Goal: Task Accomplishment & Management: Manage account settings

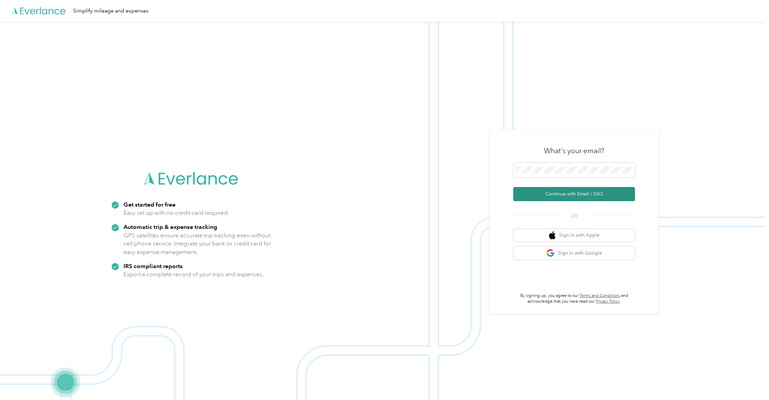
click at [567, 196] on button "Continue with Email / SSO" at bounding box center [574, 194] width 122 height 14
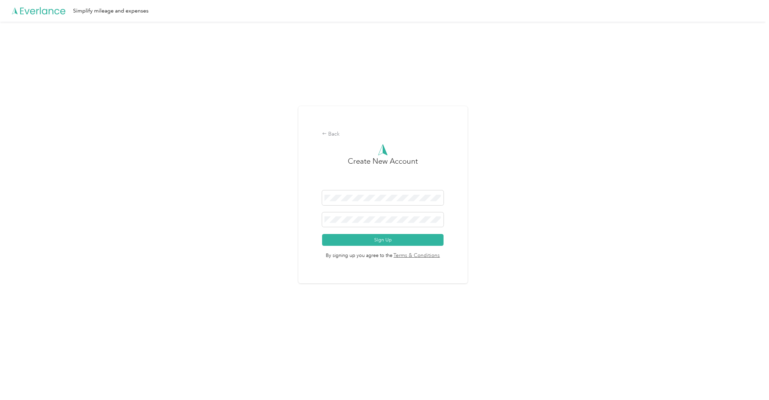
click at [492, 174] on div "Back Create New Account Sign Up By signing up you agree to the Terms & Conditio…" at bounding box center [383, 198] width 766 height 352
click at [338, 136] on div "Back" at bounding box center [382, 134] width 121 height 8
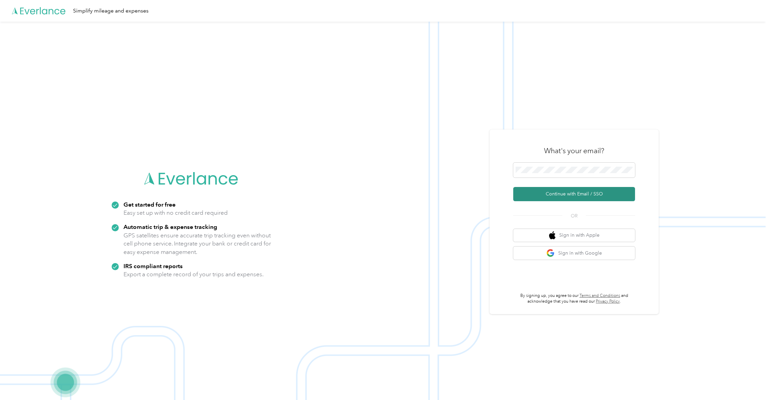
click at [584, 197] on button "Continue with Email / SSO" at bounding box center [574, 194] width 122 height 14
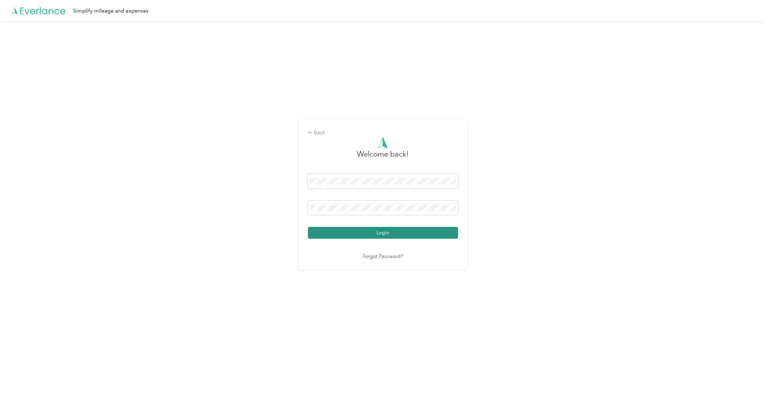
click at [388, 237] on button "Login" at bounding box center [383, 233] width 150 height 12
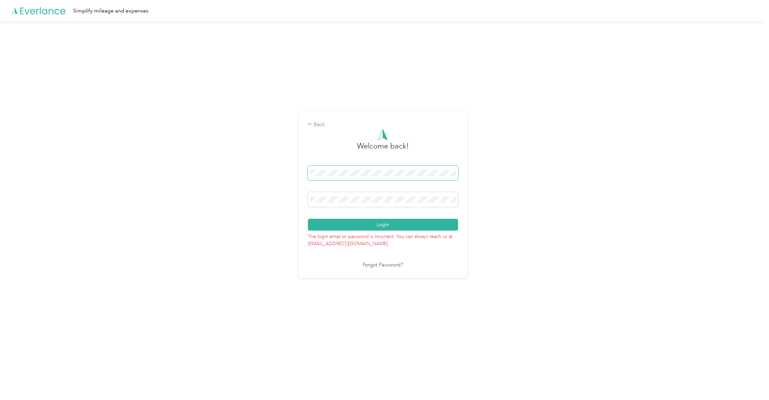
click at [285, 170] on div "Back Welcome back! Login The login email or password is incorrect. You can alwa…" at bounding box center [383, 198] width 766 height 352
click at [557, 171] on div "Back Welcome back! Login The login email or password is incorrect. You can alwa…" at bounding box center [383, 198] width 766 height 352
click at [379, 226] on button "Login" at bounding box center [383, 225] width 150 height 12
click at [394, 265] on link "Forgot Password?" at bounding box center [383, 266] width 41 height 8
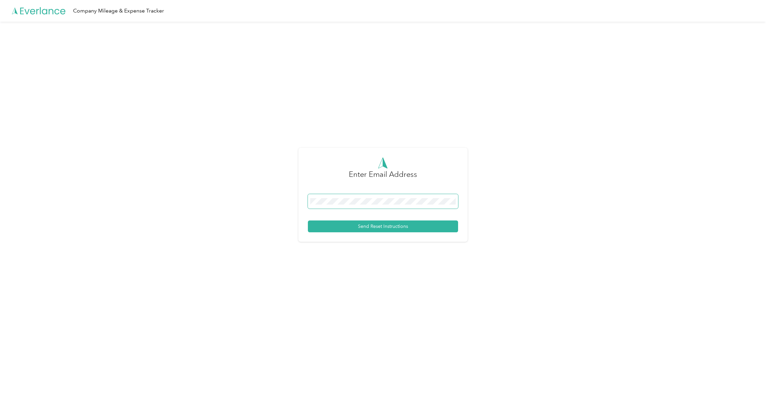
click at [350, 207] on span at bounding box center [383, 201] width 150 height 15
click at [350, 280] on div "Enter Email Address Send Reset Instructions" at bounding box center [383, 198] width 766 height 352
click at [390, 228] on button "Send Reset Instructions" at bounding box center [383, 227] width 150 height 12
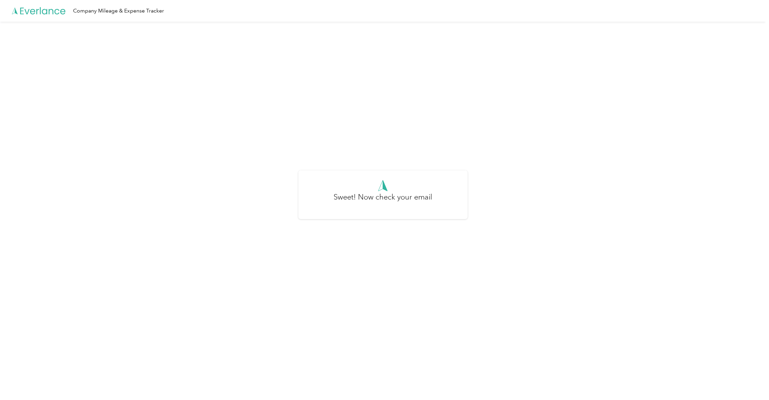
click at [46, 13] on icon at bounding box center [42, 10] width 45 height 7
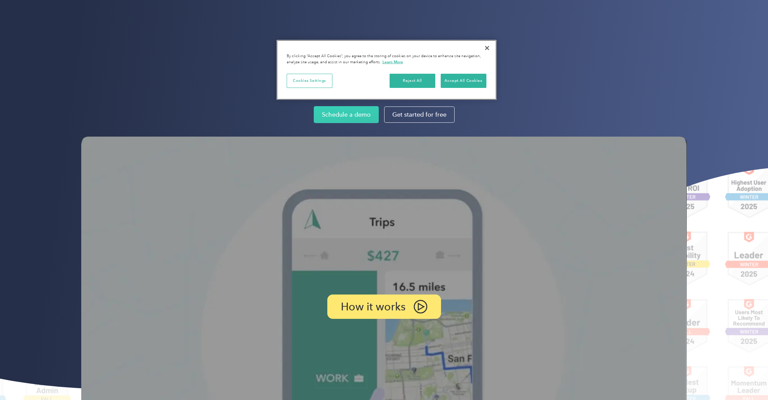
click at [490, 48] on button "Close" at bounding box center [486, 48] width 15 height 15
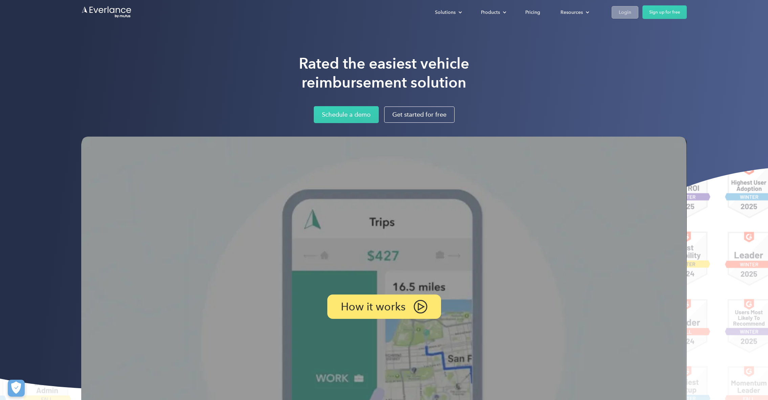
click at [623, 13] on div "Login" at bounding box center [625, 12] width 13 height 8
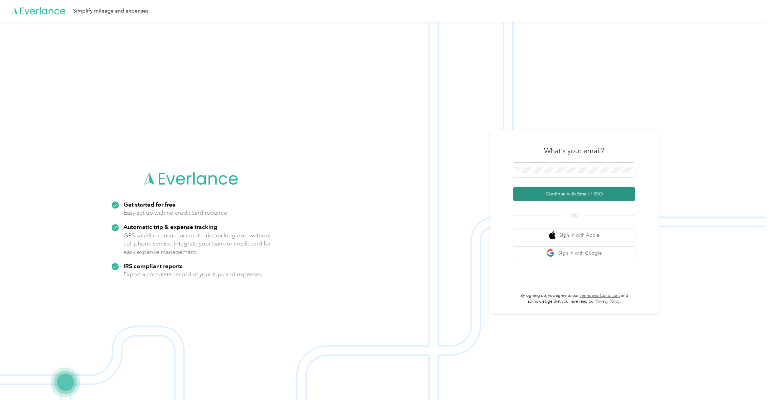
click at [585, 201] on button "Continue with Email / SSO" at bounding box center [574, 194] width 122 height 14
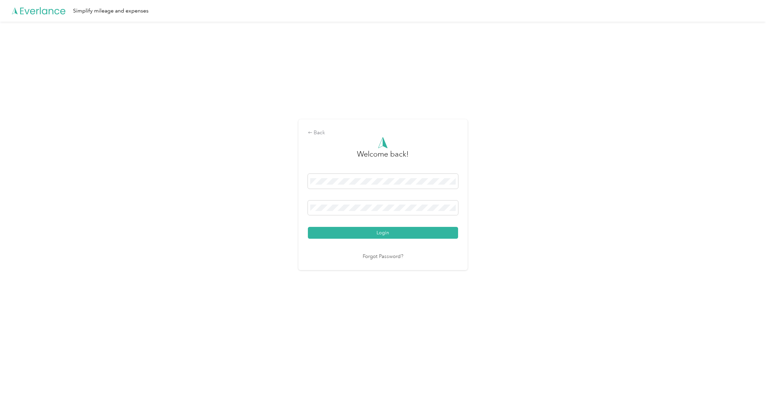
click at [626, 243] on div "Back Welcome back! Login Forgot Password?" at bounding box center [383, 198] width 766 height 352
click at [402, 238] on button "Login" at bounding box center [383, 233] width 150 height 12
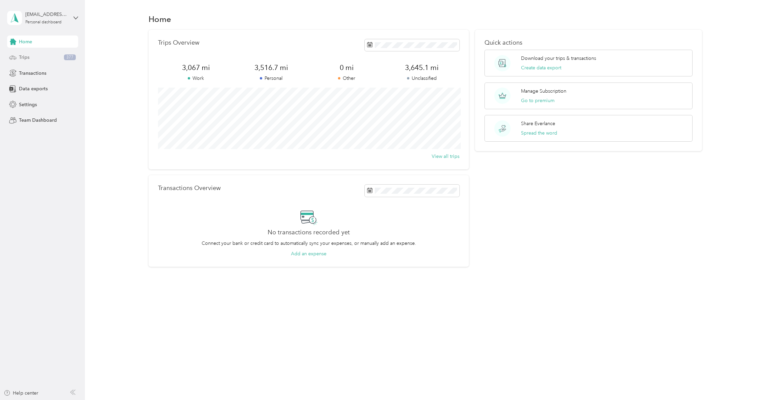
click at [29, 59] on div "Trips 377" at bounding box center [42, 57] width 71 height 12
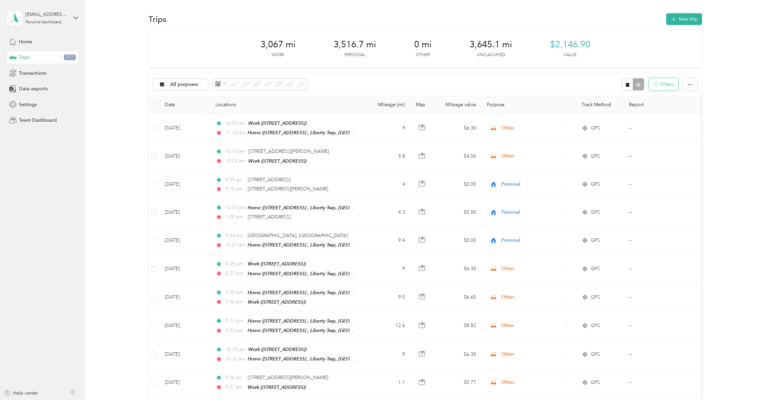
click at [668, 82] on button "Filters" at bounding box center [664, 84] width 30 height 13
click at [626, 144] on span "Home" at bounding box center [620, 147] width 13 height 6
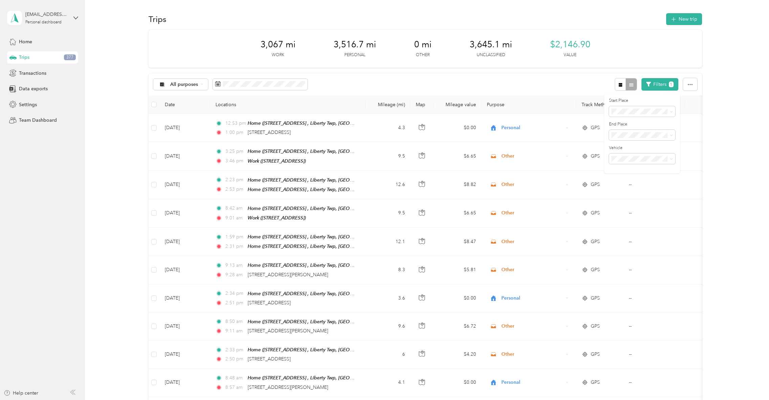
click at [629, 157] on div "Work" at bounding box center [642, 158] width 57 height 7
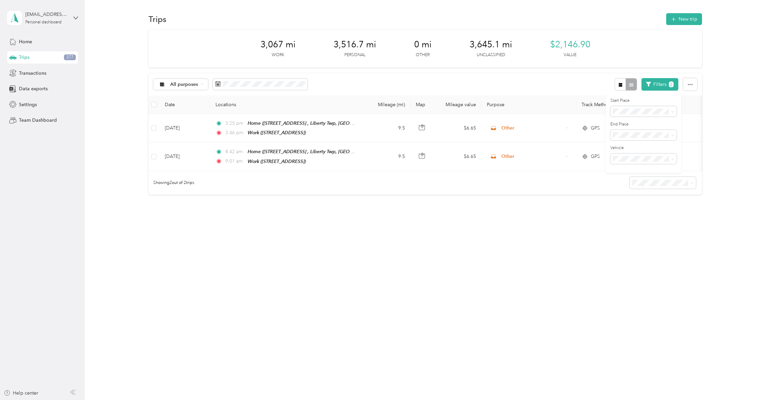
click at [630, 126] on label "End Place" at bounding box center [643, 124] width 66 height 6
click at [628, 145] on span "Anywhere" at bounding box center [626, 147] width 22 height 6
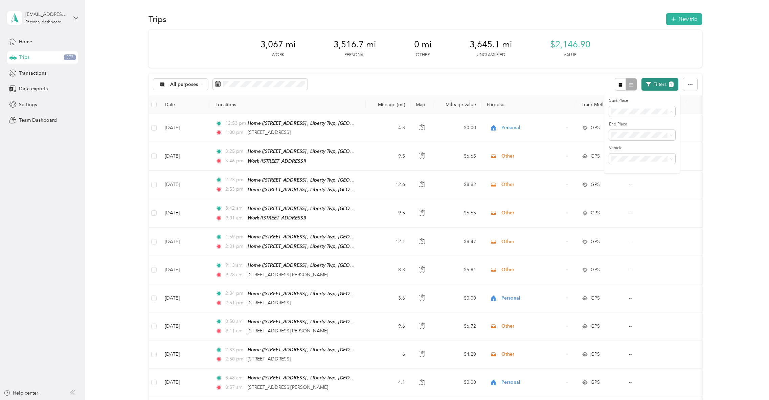
click at [654, 83] on button "Filters 1" at bounding box center [660, 84] width 37 height 13
click at [196, 85] on span "All purposes" at bounding box center [184, 84] width 28 height 5
click at [190, 111] on li "Unclassified" at bounding box center [181, 108] width 54 height 12
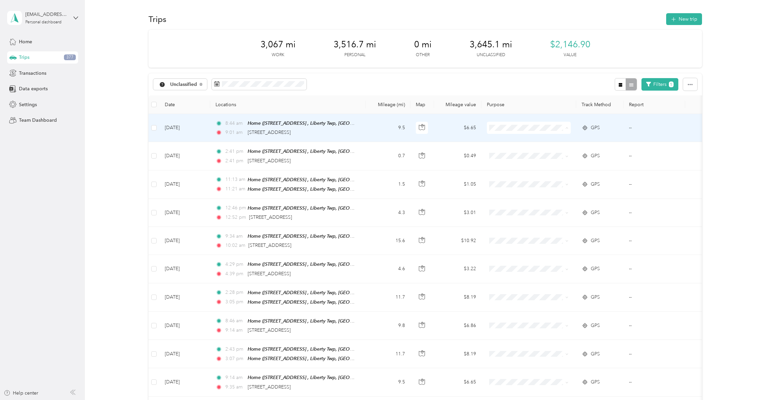
click at [517, 140] on span "Work" at bounding box center [535, 140] width 63 height 7
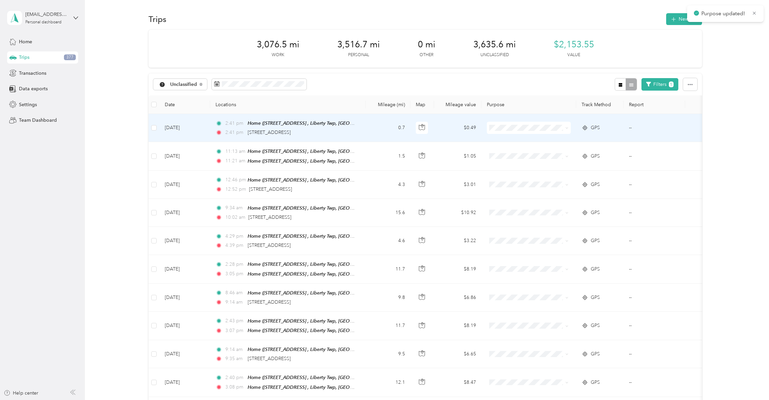
click at [567, 127] on icon at bounding box center [566, 128] width 3 height 3
click at [513, 151] on span "Personal" at bounding box center [535, 152] width 63 height 7
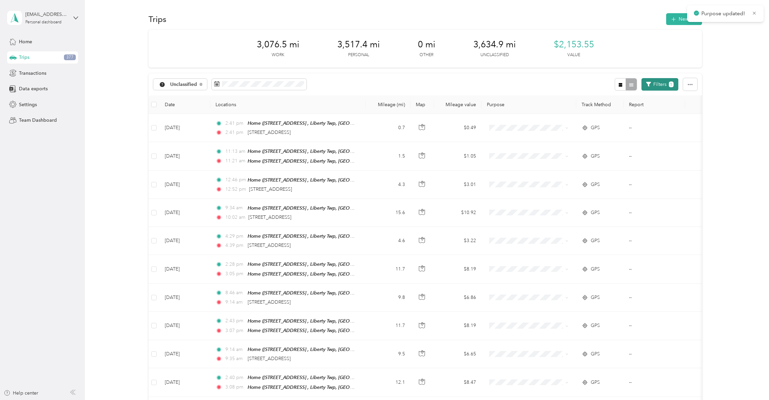
click at [658, 86] on button "Filters 1" at bounding box center [660, 84] width 37 height 13
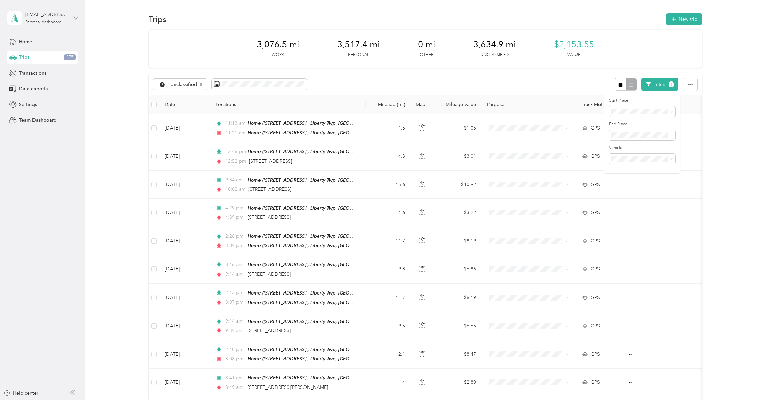
click at [622, 161] on li "Work" at bounding box center [642, 159] width 66 height 12
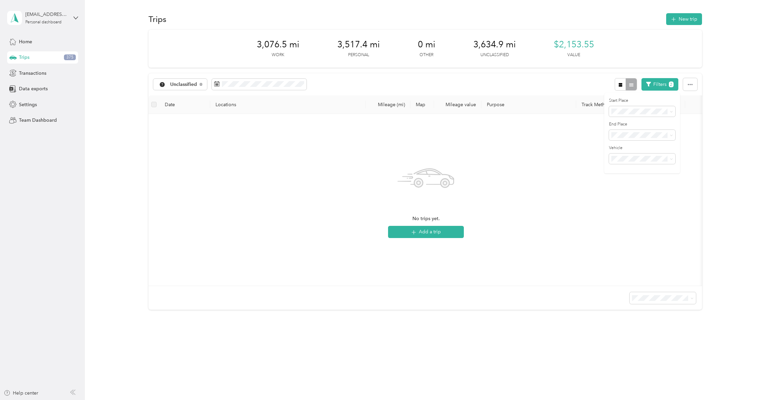
click at [629, 147] on div "Anywhere" at bounding box center [642, 145] width 57 height 7
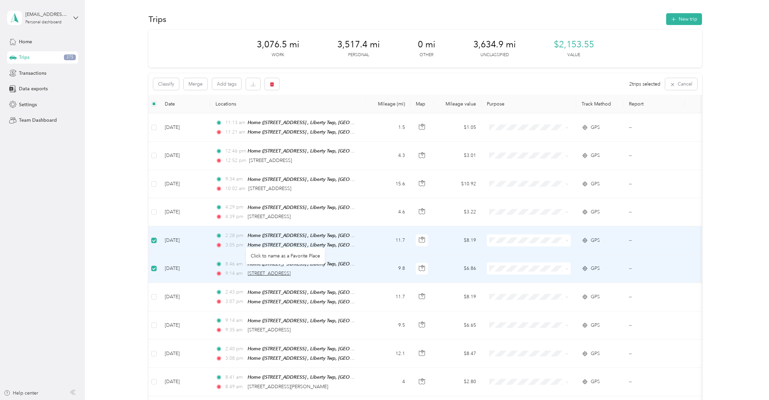
click at [275, 271] on span "3112 Homeward Way, Fairfield, OH" at bounding box center [269, 274] width 43 height 6
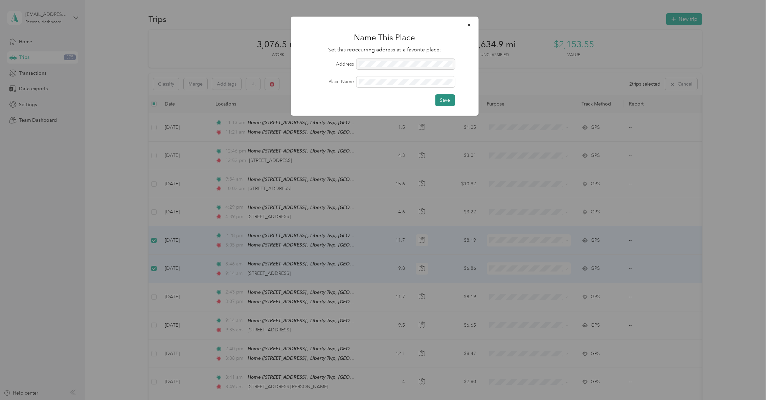
click at [445, 104] on button "Save" at bounding box center [445, 100] width 20 height 12
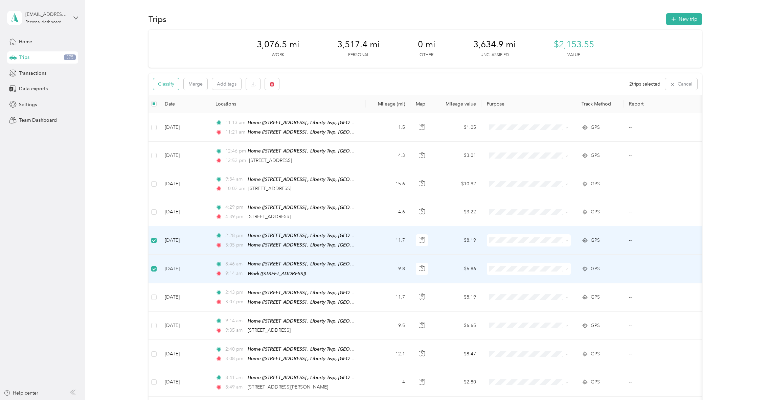
click at [163, 85] on button "Classify" at bounding box center [166, 84] width 26 height 12
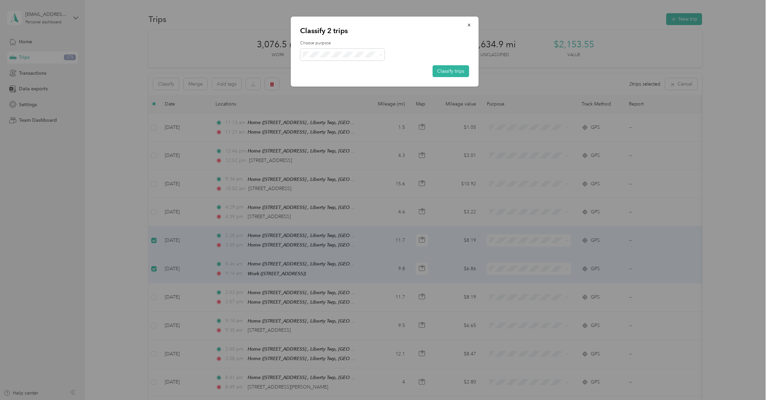
click at [325, 68] on span "Work" at bounding box center [348, 66] width 63 height 7
click at [435, 70] on button "Classify trips" at bounding box center [450, 71] width 37 height 12
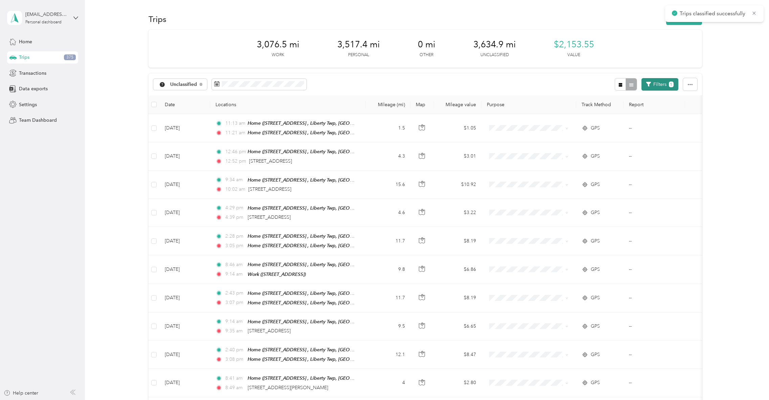
click at [664, 84] on button "Filters 1" at bounding box center [660, 84] width 37 height 13
click at [625, 167] on div "Work" at bounding box center [642, 170] width 57 height 7
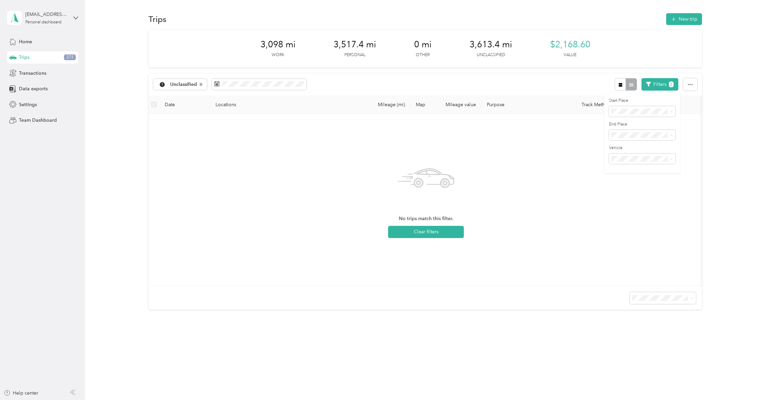
click at [623, 158] on span "Work" at bounding box center [620, 159] width 12 height 6
click at [623, 180] on span "Home" at bounding box center [620, 182] width 13 height 6
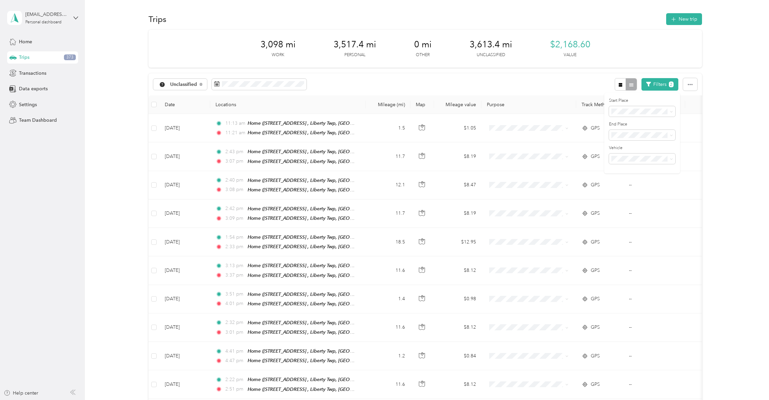
click at [625, 148] on li "Anywhere" at bounding box center [642, 146] width 66 height 12
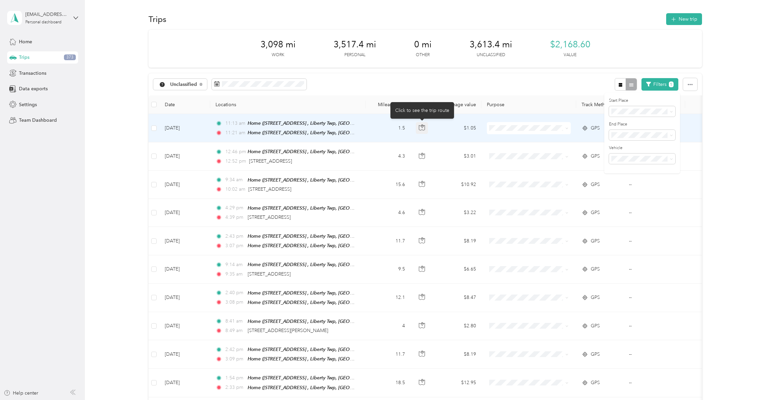
click at [424, 127] on icon "button" at bounding box center [422, 128] width 6 height 6
click at [516, 153] on span "Personal" at bounding box center [535, 152] width 63 height 7
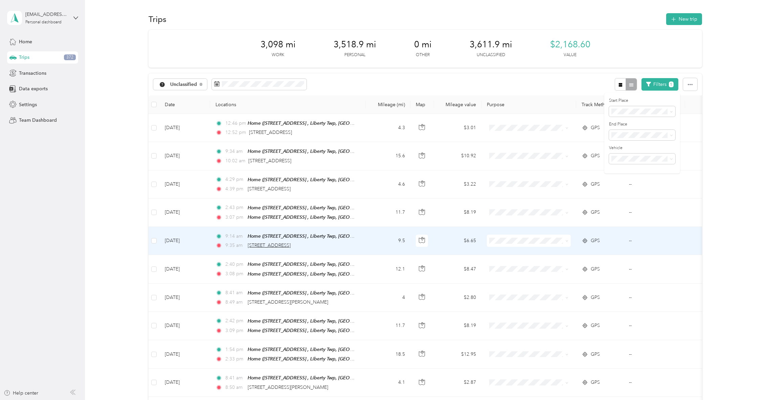
click at [291, 245] on span "3112 Homeward Way, Fairfield, OH" at bounding box center [269, 246] width 43 height 6
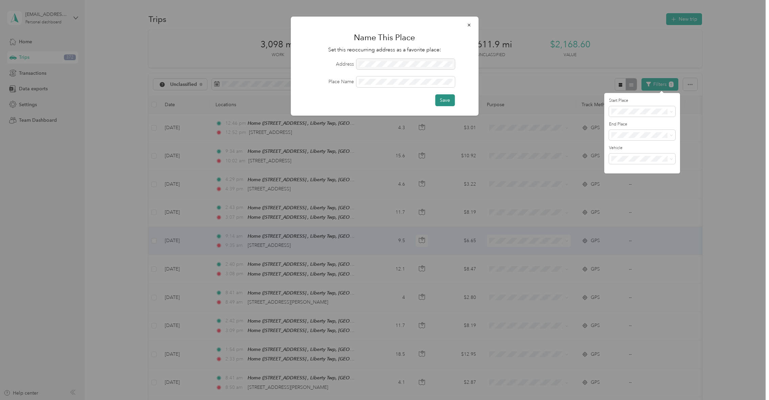
click at [444, 99] on button "Save" at bounding box center [445, 100] width 20 height 12
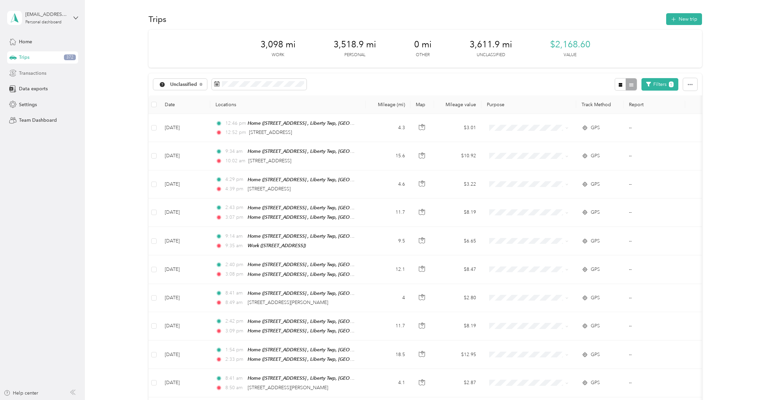
click at [37, 73] on span "Transactions" at bounding box center [32, 73] width 27 height 7
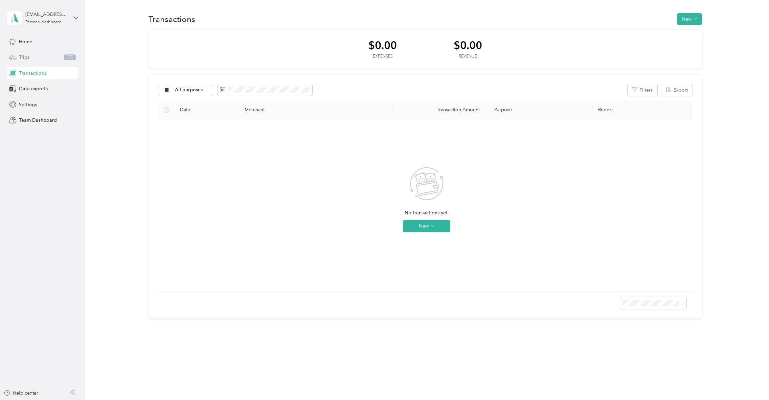
click at [28, 62] on div "Trips 372" at bounding box center [42, 57] width 71 height 12
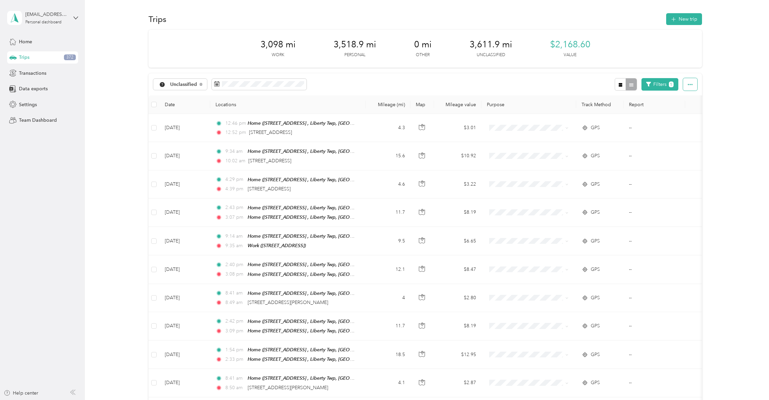
click at [697, 85] on button "button" at bounding box center [690, 84] width 14 height 13
click at [657, 84] on button "Filters 1" at bounding box center [660, 84] width 37 height 13
click at [628, 121] on span "Anywhere" at bounding box center [625, 123] width 22 height 6
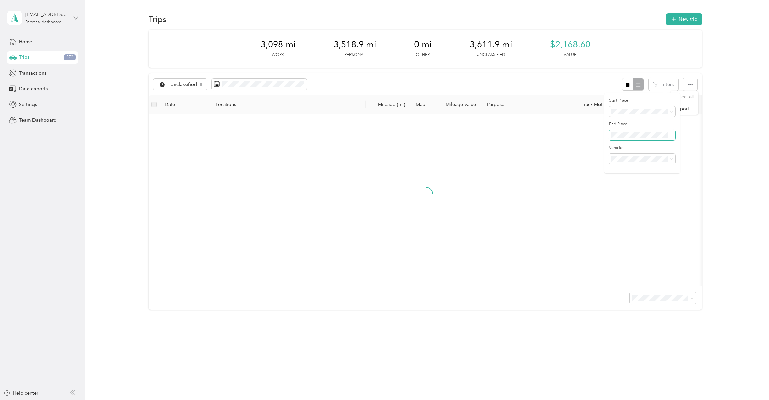
click at [633, 130] on span at bounding box center [642, 135] width 66 height 11
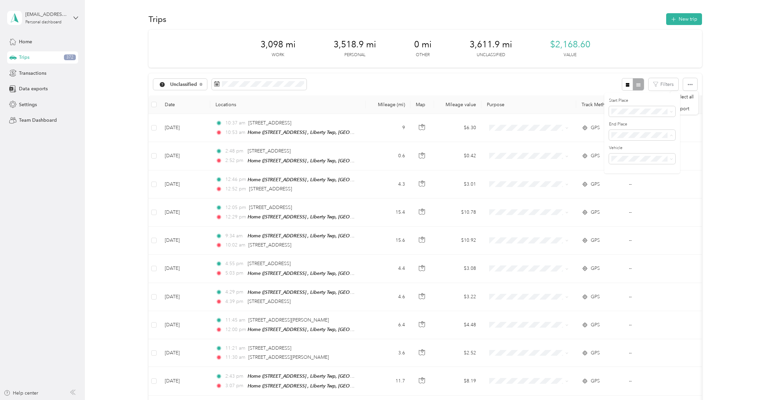
click at [625, 162] on ol "Anywhere Work Work Work Home" at bounding box center [642, 170] width 66 height 59
click at [621, 156] on span "Work" at bounding box center [620, 157] width 12 height 6
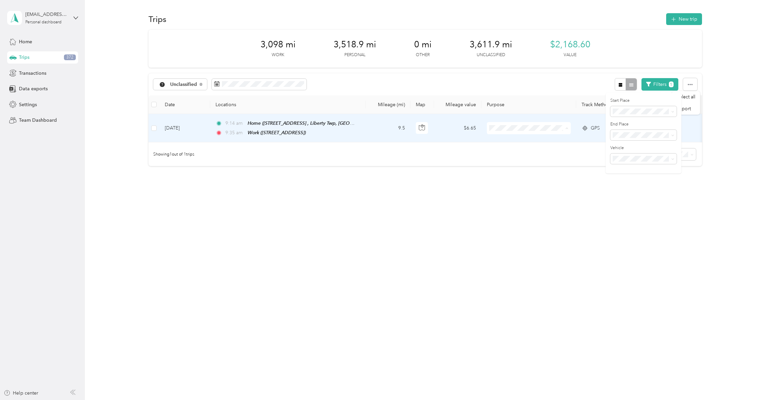
click at [517, 139] on span "Work" at bounding box center [535, 140] width 63 height 7
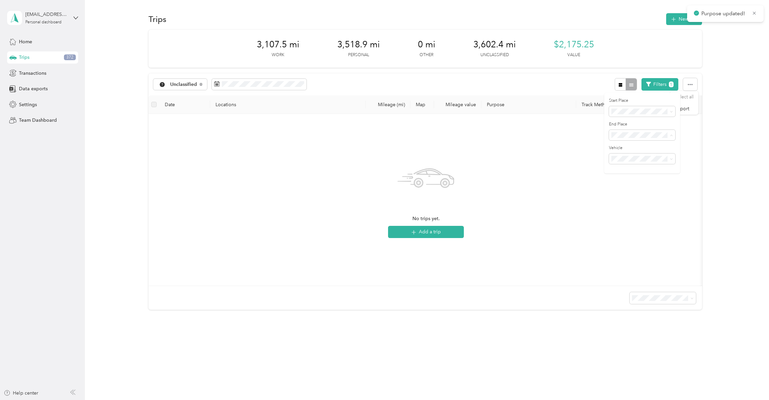
click at [621, 169] on span "Work" at bounding box center [620, 171] width 12 height 6
click at [623, 181] on span "Work" at bounding box center [620, 180] width 12 height 6
click at [624, 144] on span "Anywhere" at bounding box center [625, 147] width 22 height 6
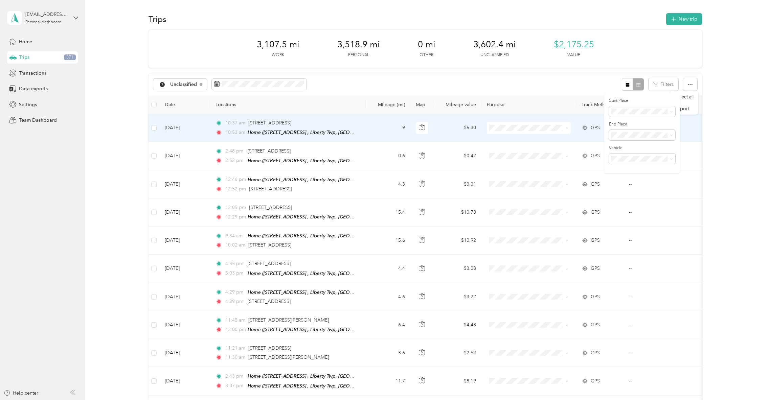
click at [515, 142] on li "Work" at bounding box center [529, 140] width 84 height 12
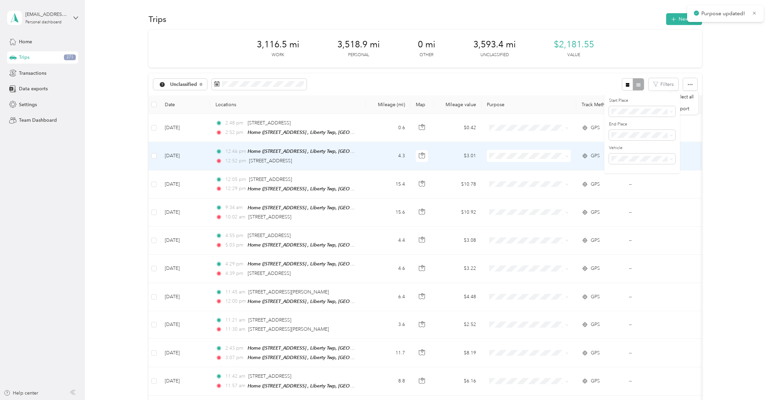
click at [509, 179] on ol "Work Personal Other Other Charity Medical Moving Commute" at bounding box center [529, 181] width 84 height 95
click at [510, 160] on span at bounding box center [529, 156] width 84 height 12
click at [507, 179] on span "Personal" at bounding box center [535, 179] width 63 height 7
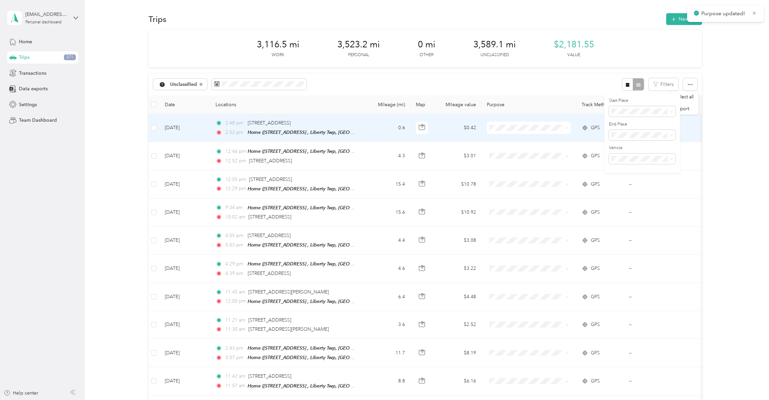
click at [508, 153] on li "Personal" at bounding box center [529, 152] width 84 height 12
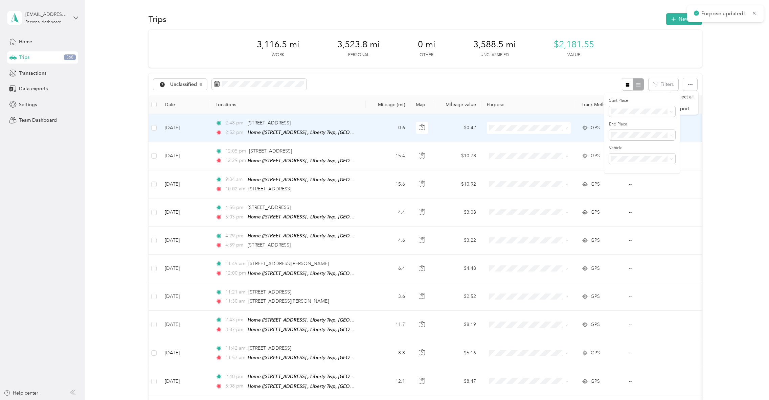
click at [509, 151] on span "Personal" at bounding box center [535, 150] width 63 height 7
